Goal: Information Seeking & Learning: Obtain resource

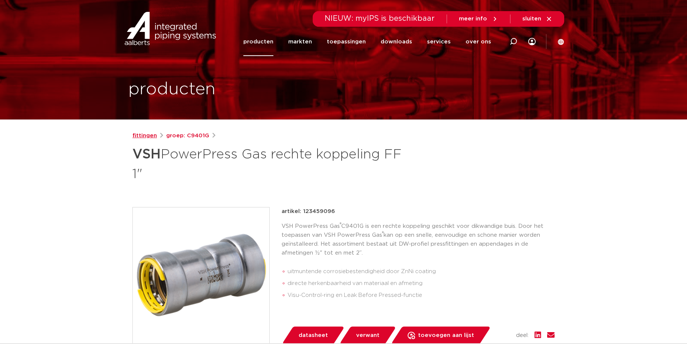
click at [143, 135] on link "fittingen" at bounding box center [145, 135] width 24 height 9
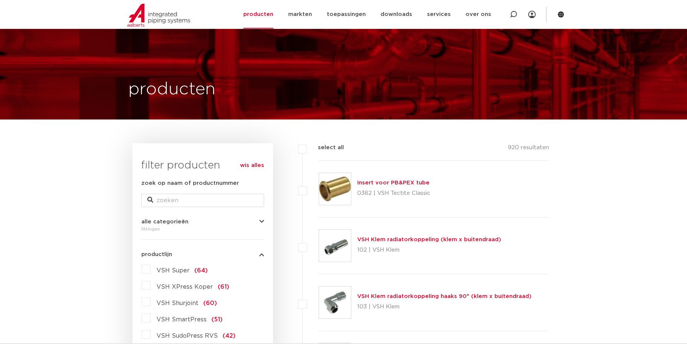
scroll to position [76, 0]
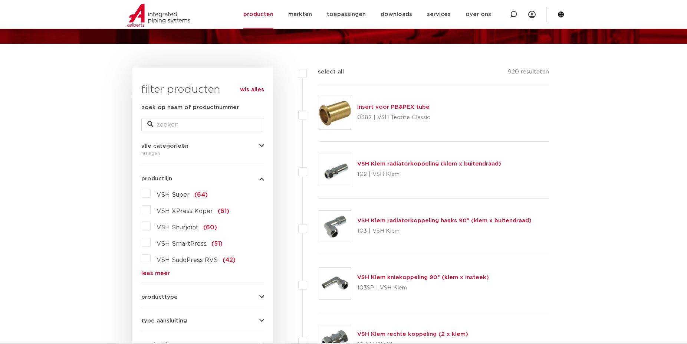
click at [153, 274] on link "lees meer" at bounding box center [202, 274] width 123 height 6
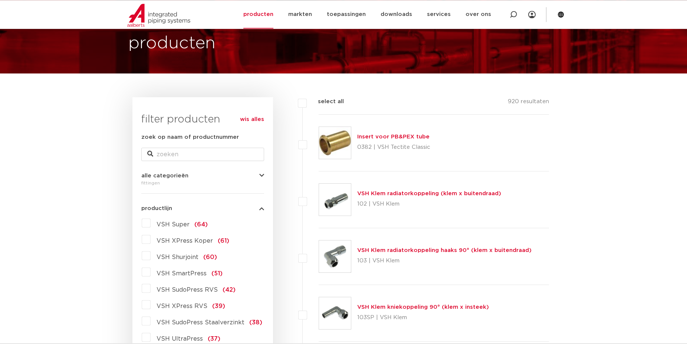
scroll to position [0, 0]
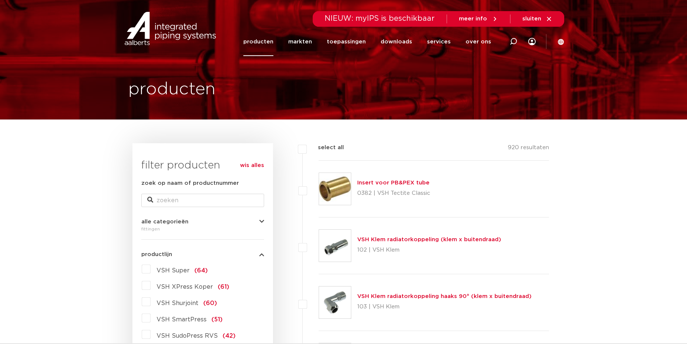
click at [265, 45] on link "producten" at bounding box center [259, 41] width 30 height 29
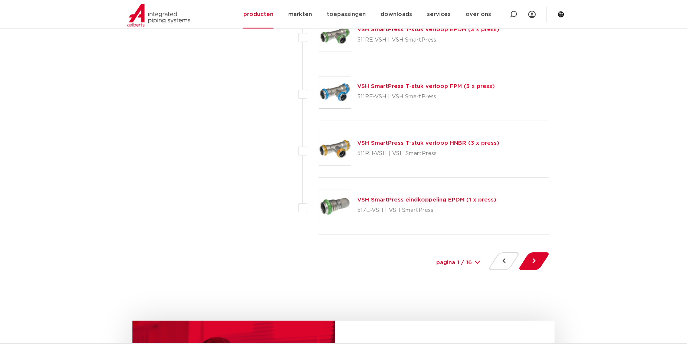
scroll to position [3408, 0]
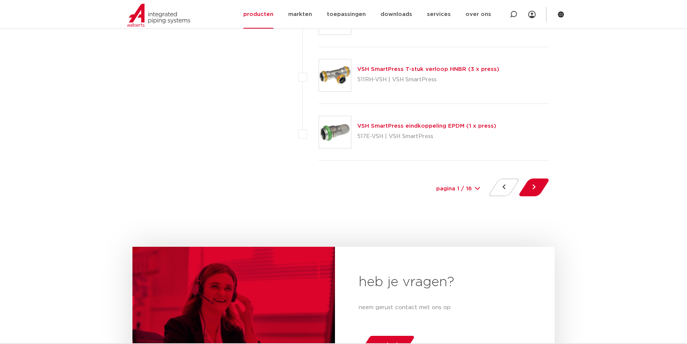
click at [478, 186] on div "pagina 1 / 16 1 2 3 4 5 6 7 8 9 10 11 12 13 14 15 16" at bounding box center [459, 189] width 56 height 17
click at [536, 189] on button at bounding box center [534, 188] width 21 height 18
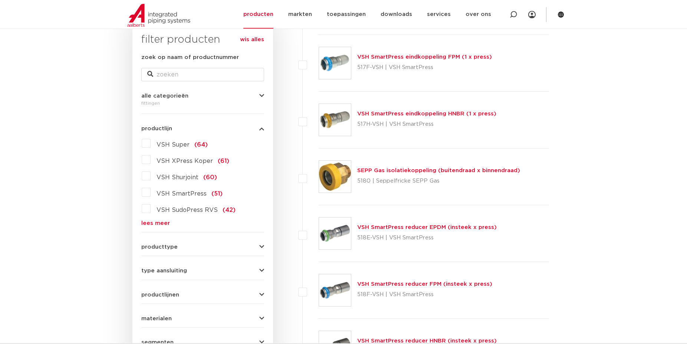
scroll to position [114, 0]
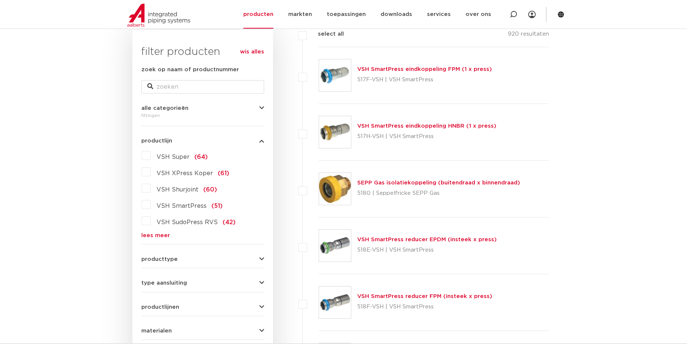
click at [162, 235] on link "lees meer" at bounding box center [202, 236] width 123 height 6
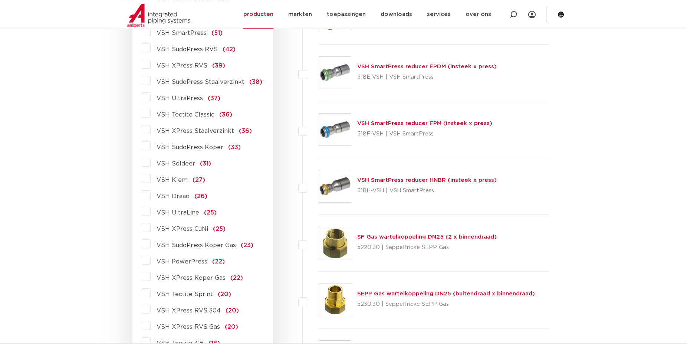
scroll to position [303, 0]
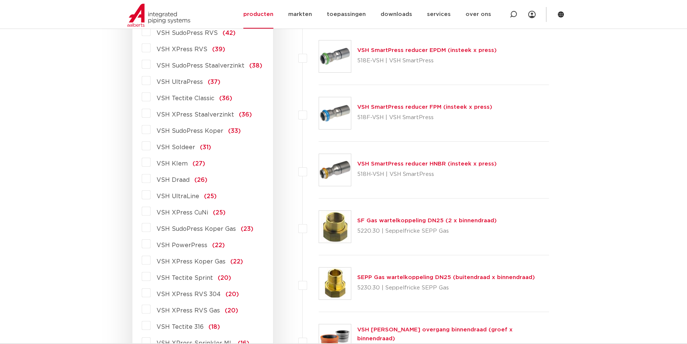
click at [194, 244] on span "VSH PowerPress" at bounding box center [182, 245] width 51 height 6
click at [0, 0] on input "VSH PowerPress (22)" at bounding box center [0, 0] width 0 height 0
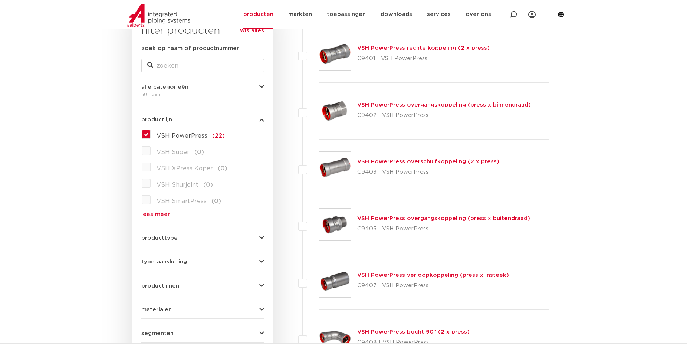
scroll to position [76, 0]
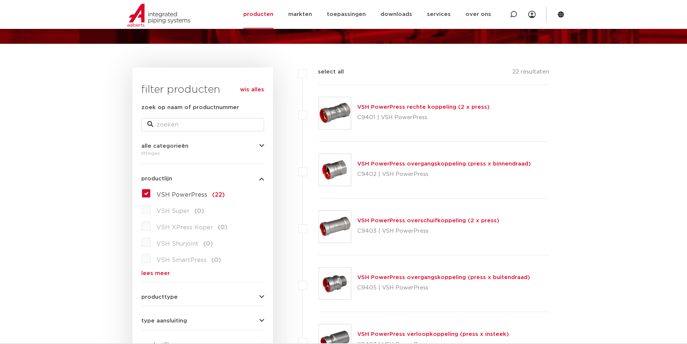
click at [151, 195] on label "VSH PowerPress (22)" at bounding box center [188, 193] width 74 height 12
click at [0, 0] on input "VSH PowerPress (22)" at bounding box center [0, 0] width 0 height 0
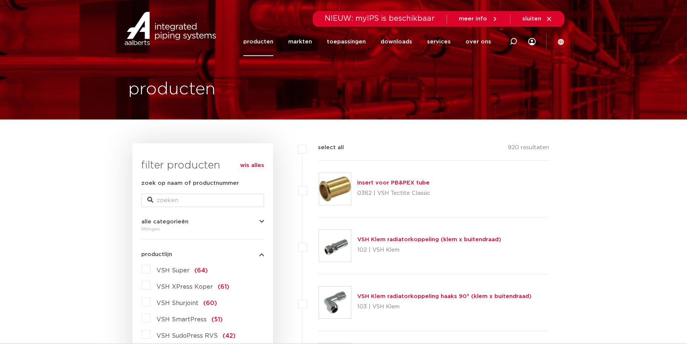
scroll to position [148, 0]
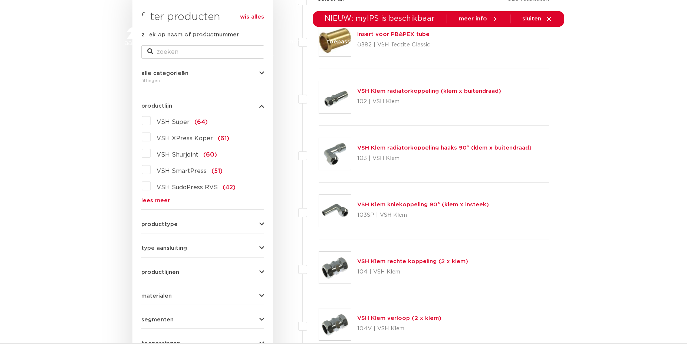
click at [158, 199] on link "lees meer" at bounding box center [202, 201] width 123 height 6
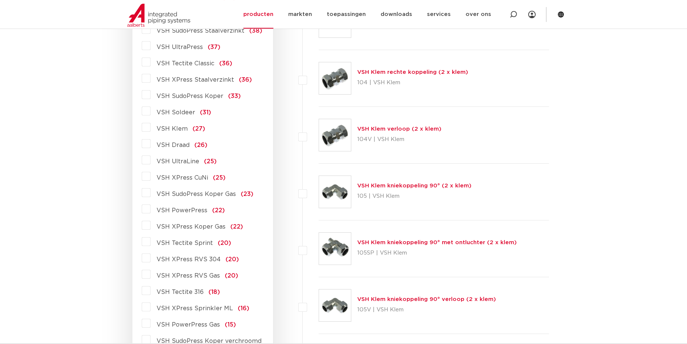
scroll to position [376, 0]
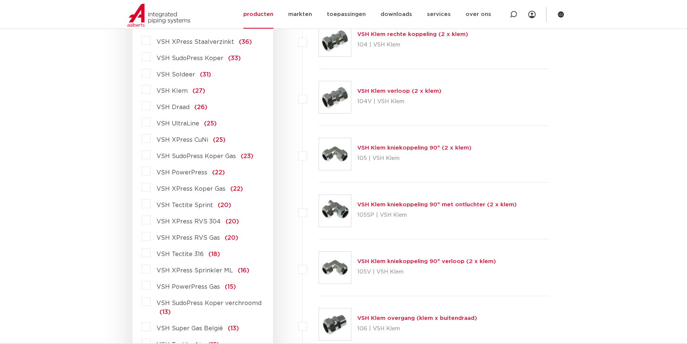
drag, startPoint x: 148, startPoint y: 289, endPoint x: 153, endPoint y: 286, distance: 6.0
click at [151, 289] on label "VSH PowerPress Gas (15)" at bounding box center [193, 286] width 85 height 12
click at [0, 0] on input "VSH PowerPress Gas (15)" at bounding box center [0, 0] width 0 height 0
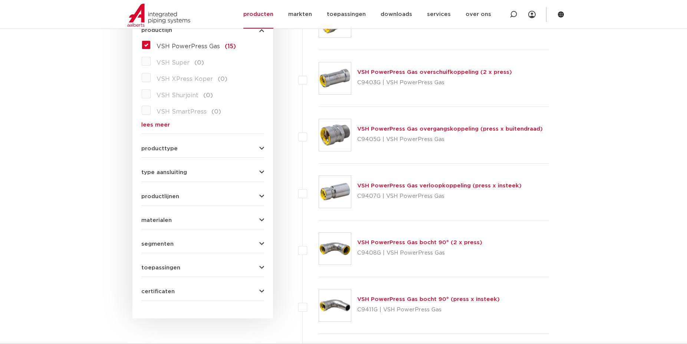
scroll to position [73, 0]
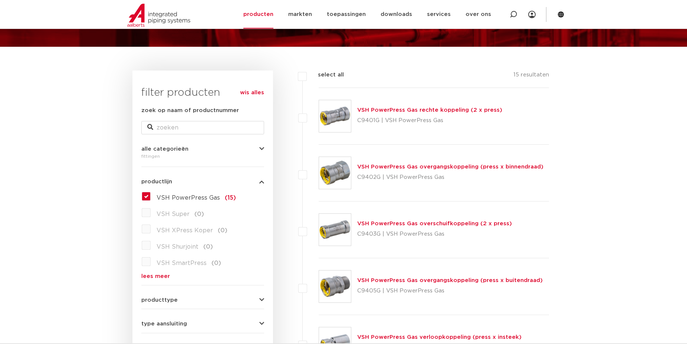
click at [464, 165] on link "VSH PowerPress Gas overgangskoppeling (press x binnendraad)" at bounding box center [450, 167] width 186 height 6
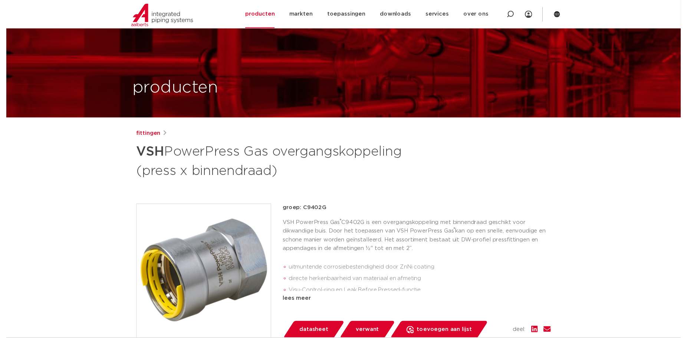
scroll to position [151, 0]
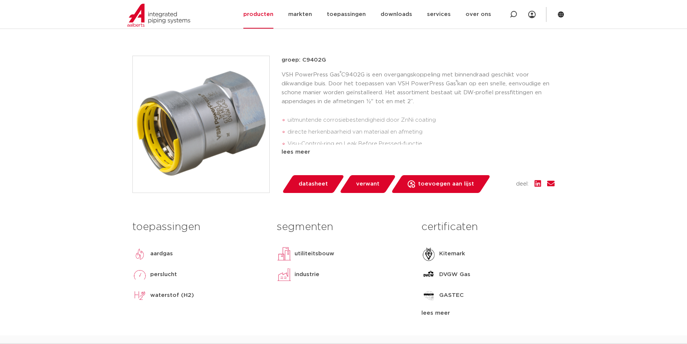
click at [303, 182] on span "datasheet" at bounding box center [313, 184] width 29 height 12
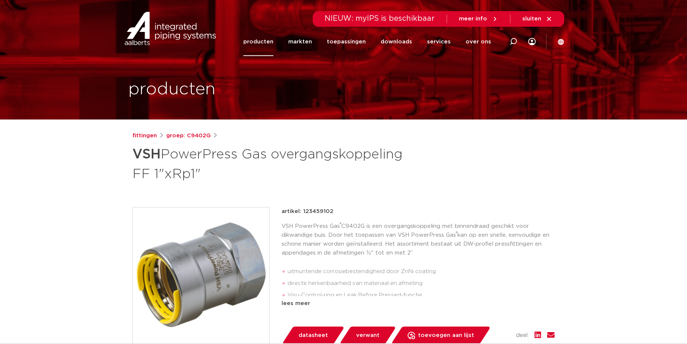
click at [320, 211] on p "artikel: 123459102" at bounding box center [308, 211] width 52 height 9
